Goal: Task Accomplishment & Management: Manage account settings

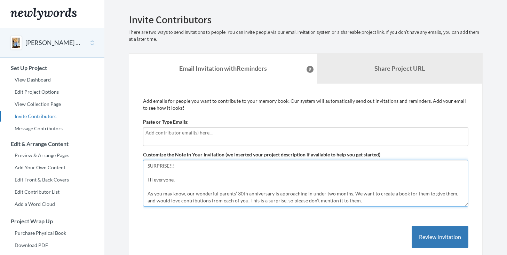
click at [209, 162] on textarea "SURPRISE!!! Hi everyone, As you may know, our wonderful parents’ 30th anniversa…" at bounding box center [305, 183] width 325 height 47
paste textarea "Hi everyone, 2 WEEK REMINDER! 🚨 Our parents’ 30th anniversary is rapidly approa…"
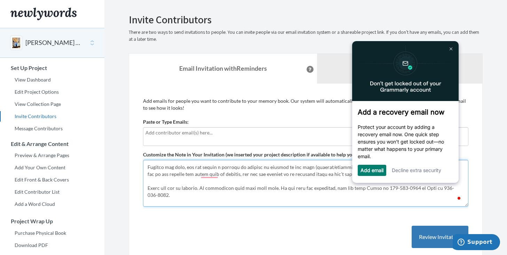
click at [211, 174] on textarea "SURPRISE!!! Hi everyone, As you may know, our wonderful parents’ 30th anniversa…" at bounding box center [305, 183] width 325 height 47
type textarea "Lo ipsumdol, 1 SITA CONSECTE! 🚨 Adi elitsed’ 58do eiusmodtemp in utlabor etdolo…"
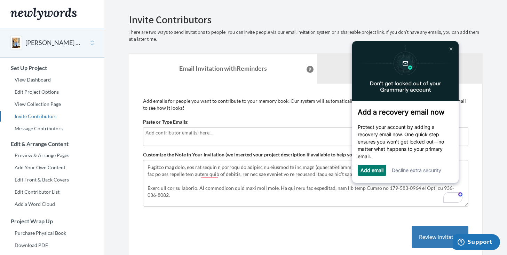
click at [451, 48] on img at bounding box center [451, 48] width 3 height 3
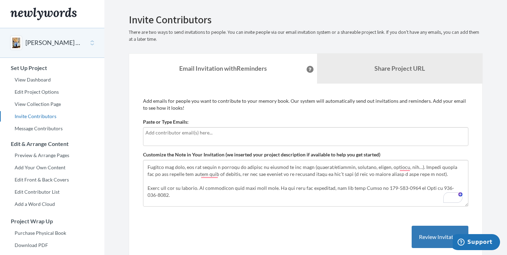
click at [376, 106] on p "Add emails for people you want to contribute to your memory book. Our system wi…" at bounding box center [305, 104] width 325 height 14
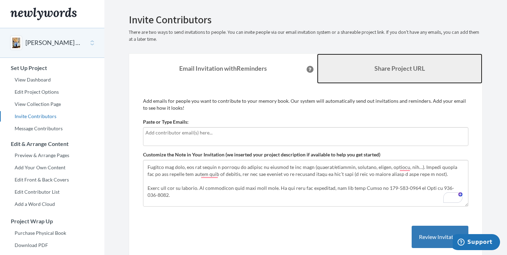
click at [399, 71] on b "Share Project URL" at bounding box center [399, 68] width 50 height 8
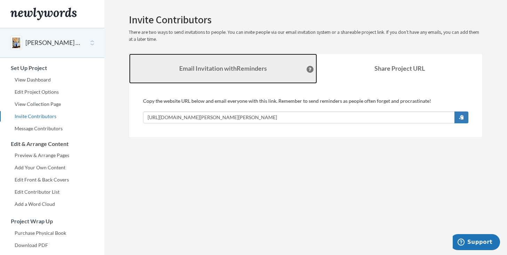
click at [271, 64] on link "Email Invitation with Reminders" at bounding box center [223, 69] width 188 height 30
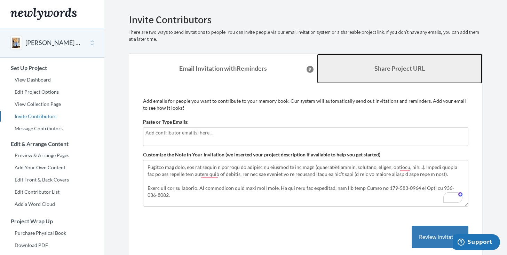
click at [332, 78] on link "Share Project URL" at bounding box center [400, 69] width 166 height 30
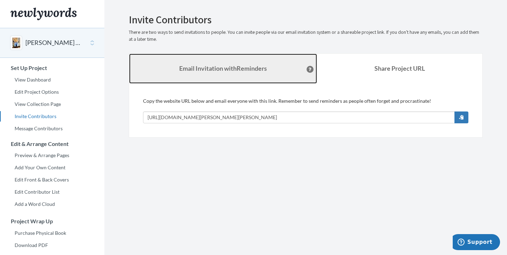
click at [245, 77] on link "Email Invitation with Reminders" at bounding box center [223, 69] width 188 height 30
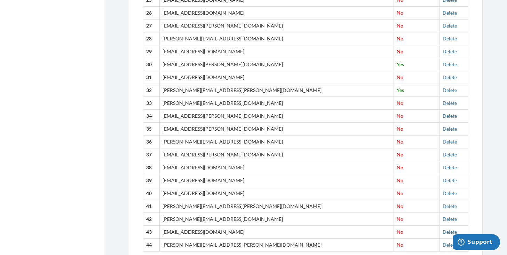
scroll to position [588, 0]
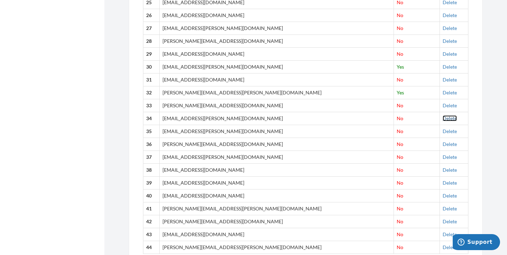
click at [443, 117] on link "Delete" at bounding box center [450, 118] width 14 height 6
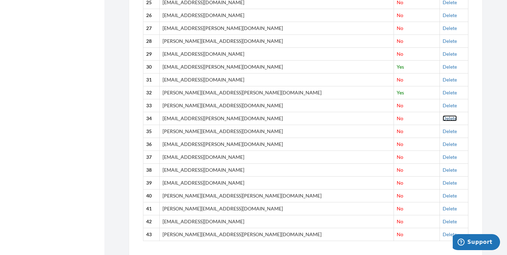
click at [443, 118] on link "Delete" at bounding box center [450, 118] width 14 height 6
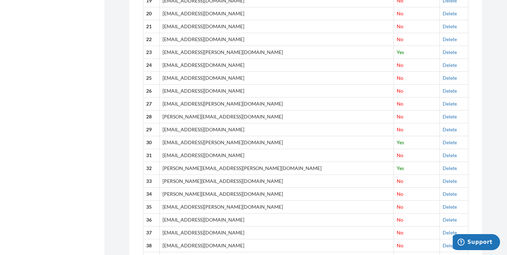
scroll to position [603, 0]
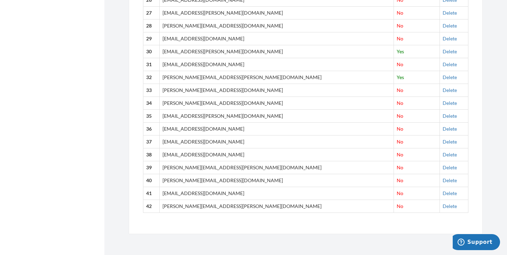
drag, startPoint x: 145, startPoint y: 38, endPoint x: 319, endPoint y: 235, distance: 263.0
copy body "# Email Contributed 1 [EMAIL_ADDRESS][DOMAIN_NAME] No Delete 2 [EMAIL_ADDRESS][…"
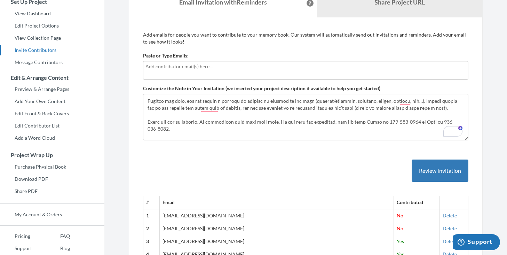
scroll to position [0, 0]
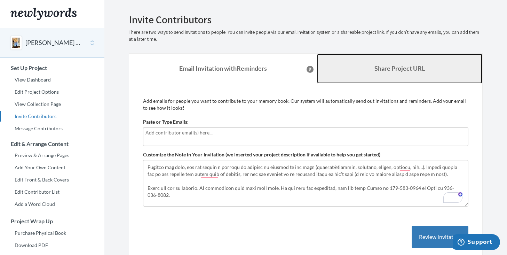
click at [384, 70] on b "Share Project URL" at bounding box center [399, 68] width 50 height 8
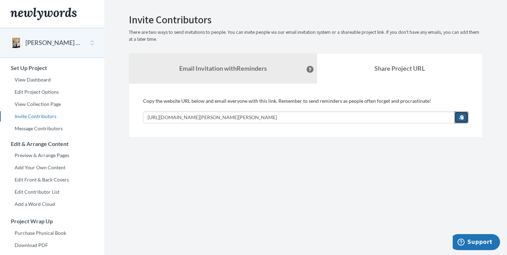
click at [459, 116] on span "button" at bounding box center [461, 116] width 5 height 5
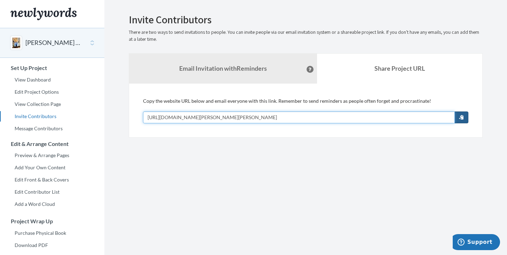
copy body "# Email Contributed 1 [EMAIL_ADDRESS][DOMAIN_NAME] No Delete 2 [EMAIL_ADDRESS][…"
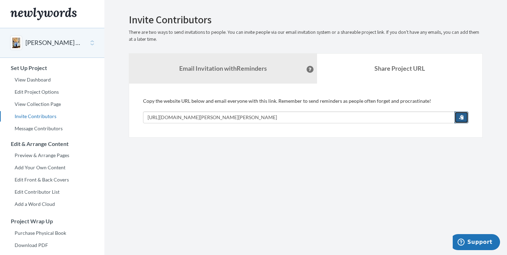
click at [462, 112] on button "button" at bounding box center [461, 117] width 14 height 12
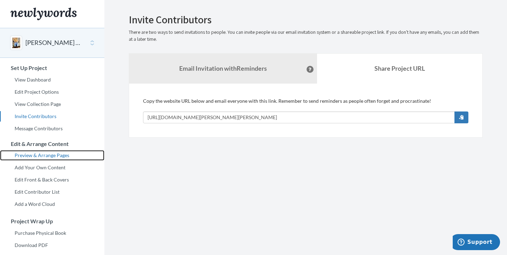
click at [50, 153] on link "Preview & Arrange Pages" at bounding box center [52, 155] width 104 height 10
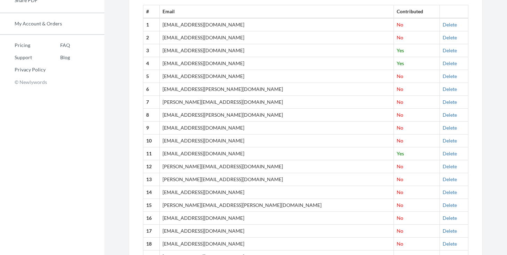
scroll to position [256, 0]
click at [443, 129] on link "Delete" at bounding box center [450, 128] width 14 height 6
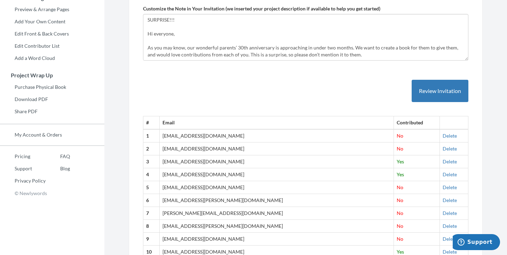
scroll to position [0, 0]
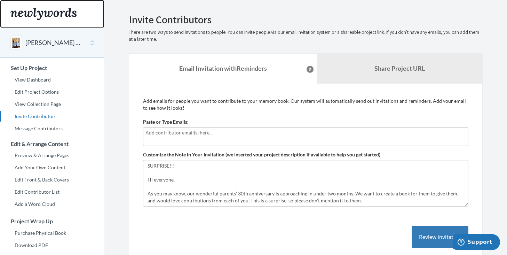
click at [76, 17] on img "Main" at bounding box center [43, 14] width 66 height 13
